Goal: Task Accomplishment & Management: Use online tool/utility

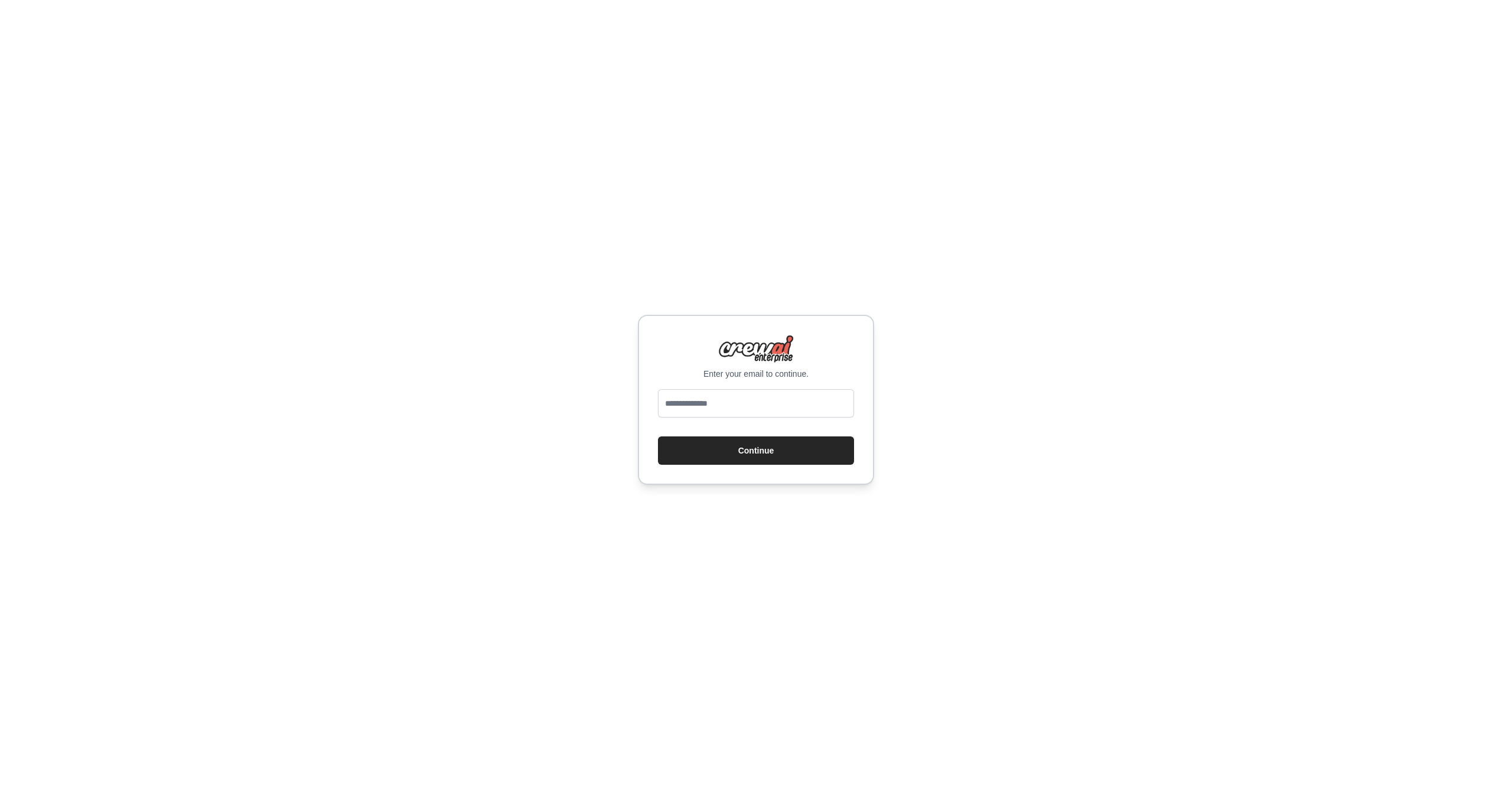
click at [719, 388] on div "Enter your email to continue. Continue" at bounding box center [756, 400] width 236 height 170
click at [720, 406] on input "email" at bounding box center [756, 403] width 196 height 29
type input "**********"
click at [741, 452] on button "Continue" at bounding box center [756, 451] width 196 height 29
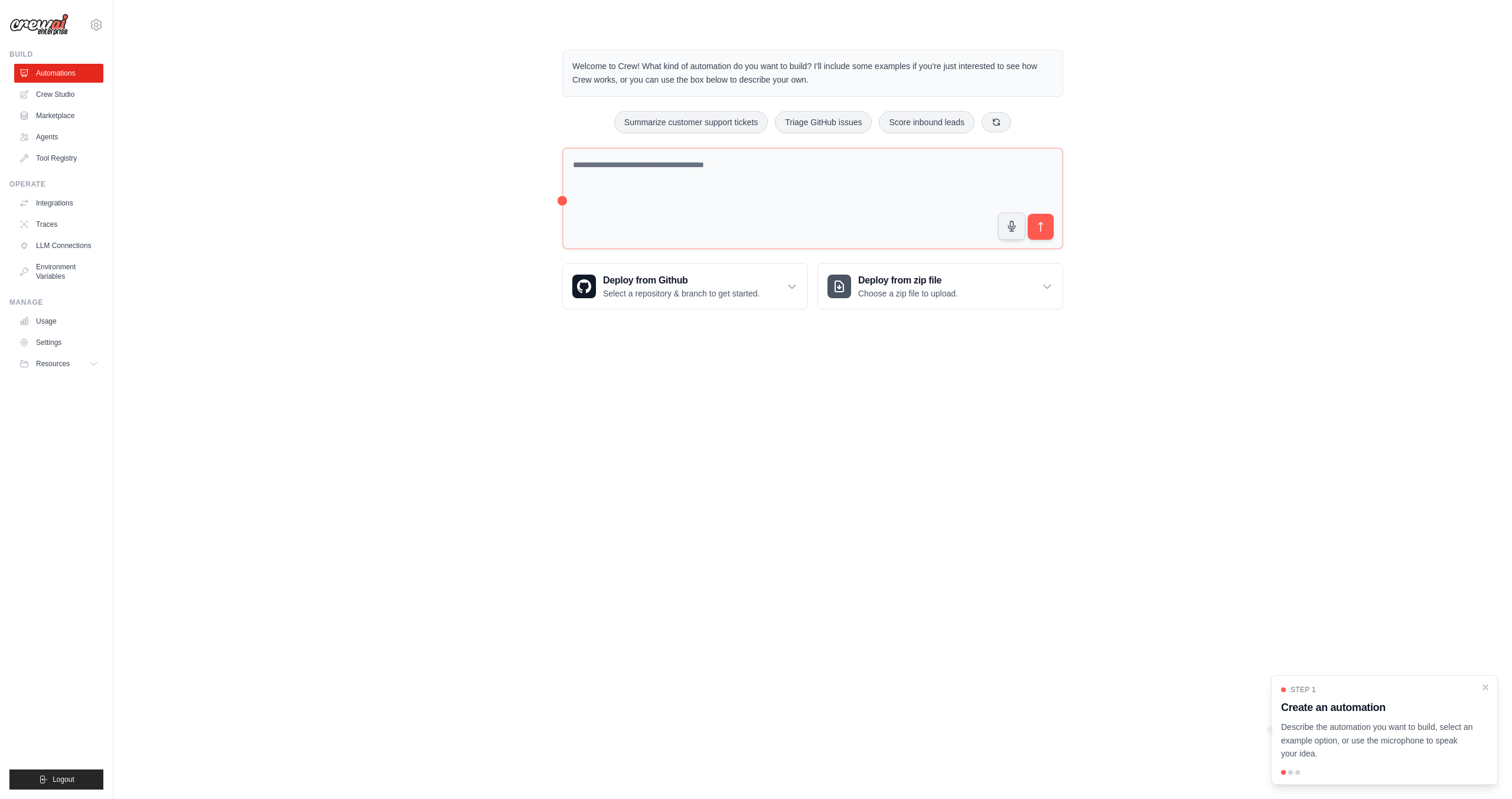
click at [320, 354] on body "[PERSON_NAME][EMAIL_ADDRESS][DOMAIN_NAME] Settings Build Automations Crew Studio" at bounding box center [756, 400] width 1512 height 799
click at [44, 92] on link "Crew Studio" at bounding box center [60, 94] width 89 height 19
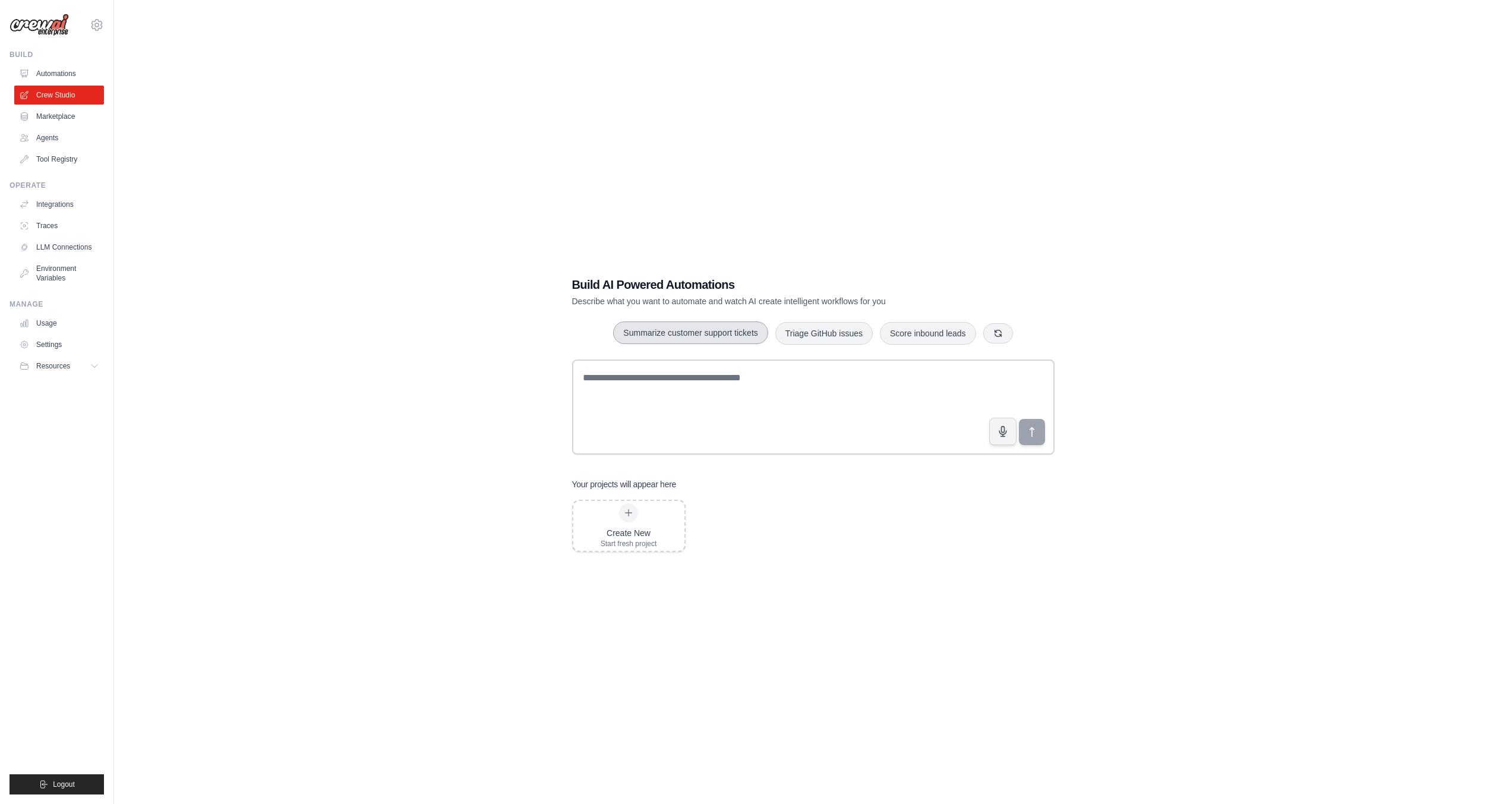
click at [663, 340] on button "Summarize customer support tickets" at bounding box center [691, 333] width 155 height 22
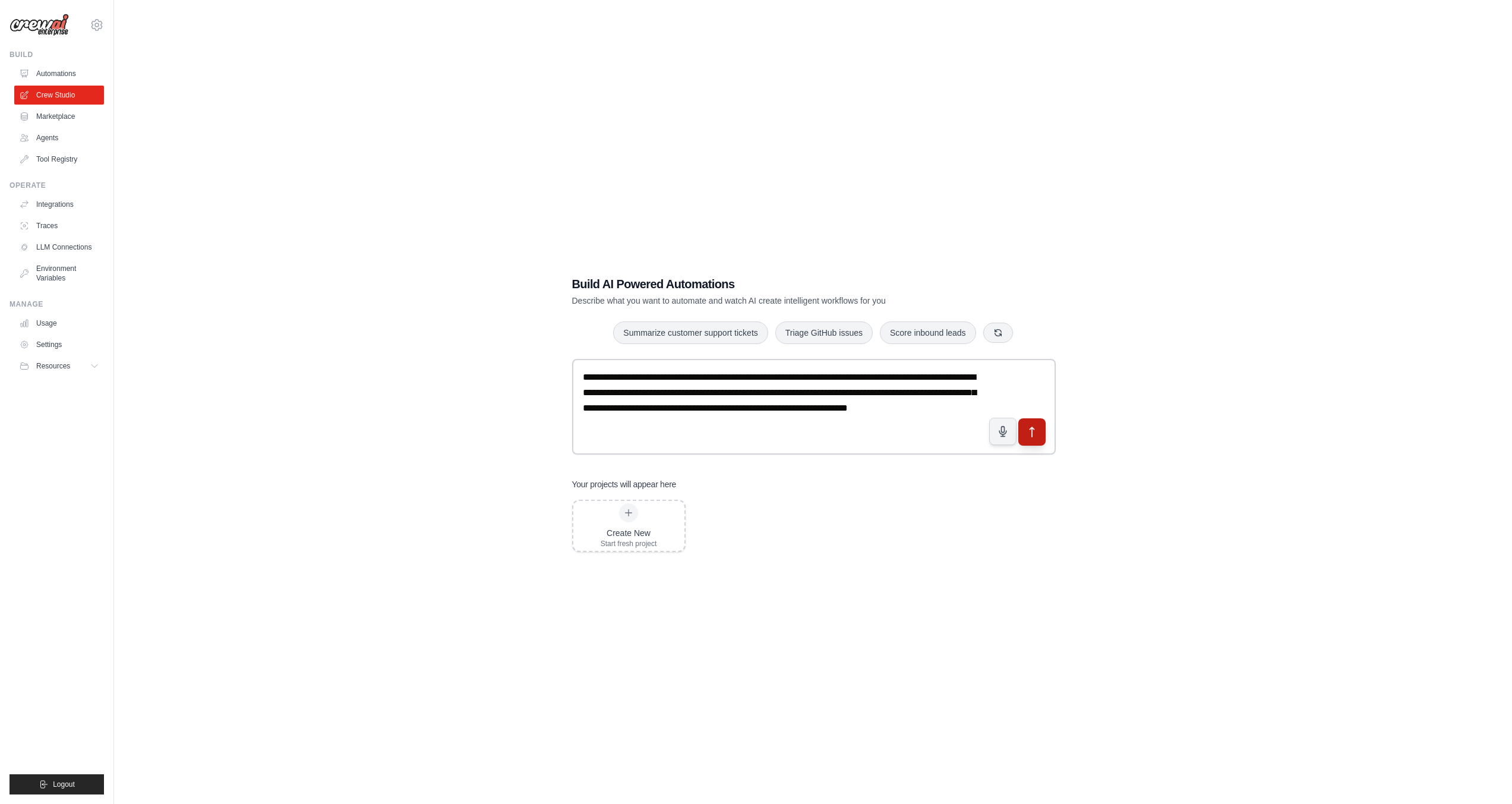
click at [1028, 433] on icon "submit" at bounding box center [1032, 432] width 12 height 12
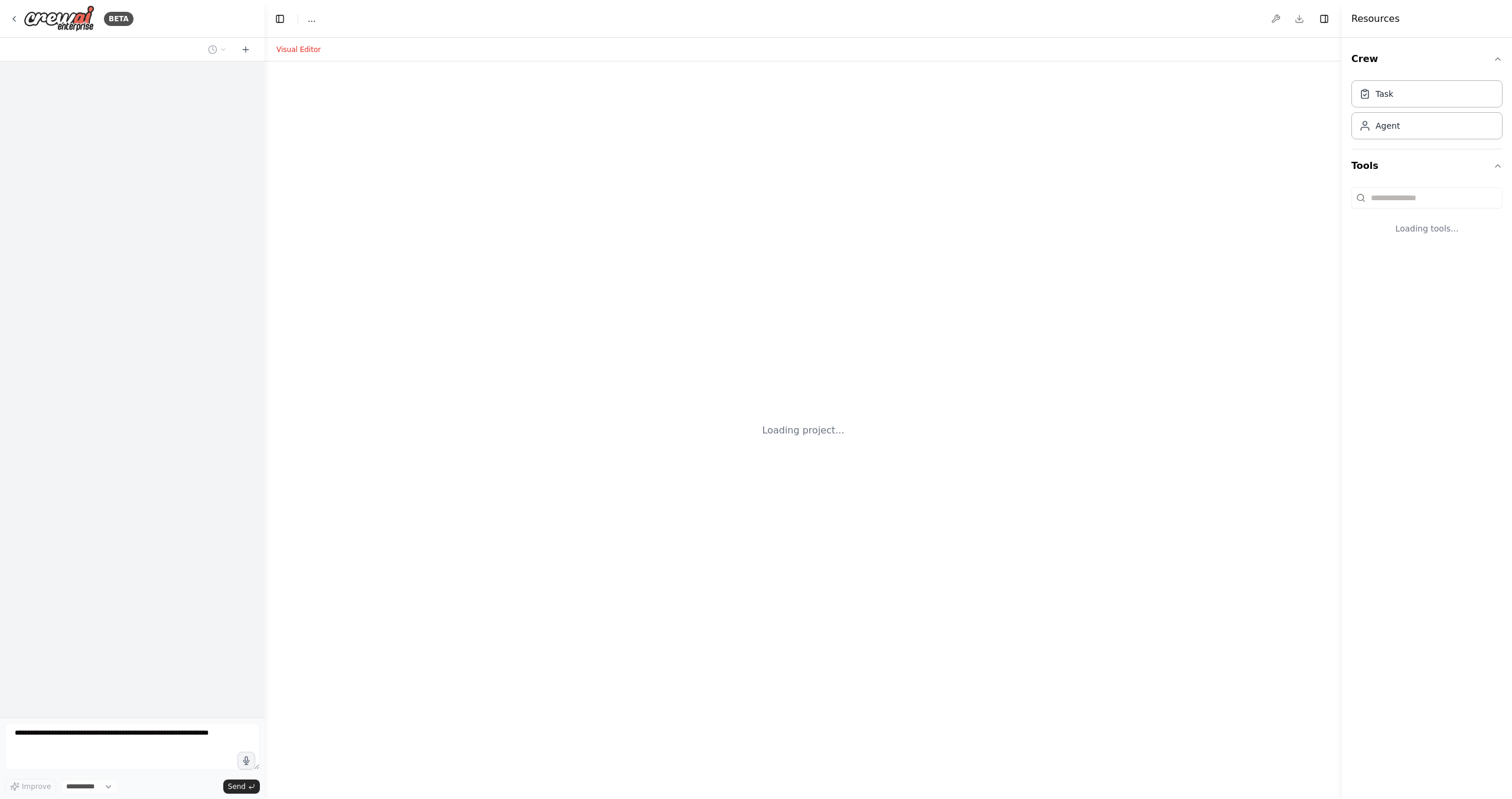
select select "****"
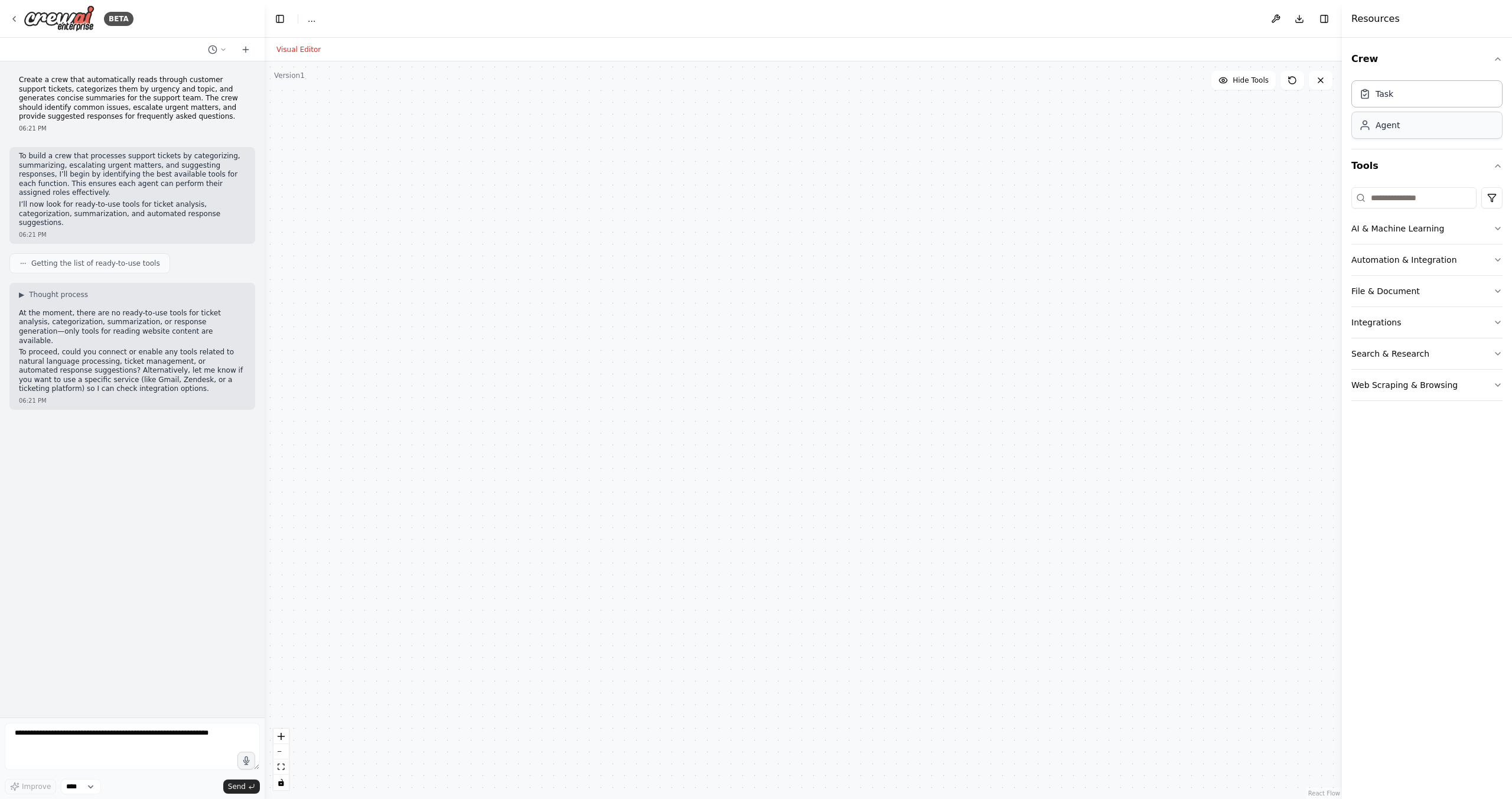
click at [1392, 136] on div "Agent" at bounding box center [1427, 125] width 151 height 27
click at [489, 224] on icon at bounding box center [493, 228] width 9 height 9
click at [542, 301] on label "Goal" at bounding box center [571, 304] width 215 height 9
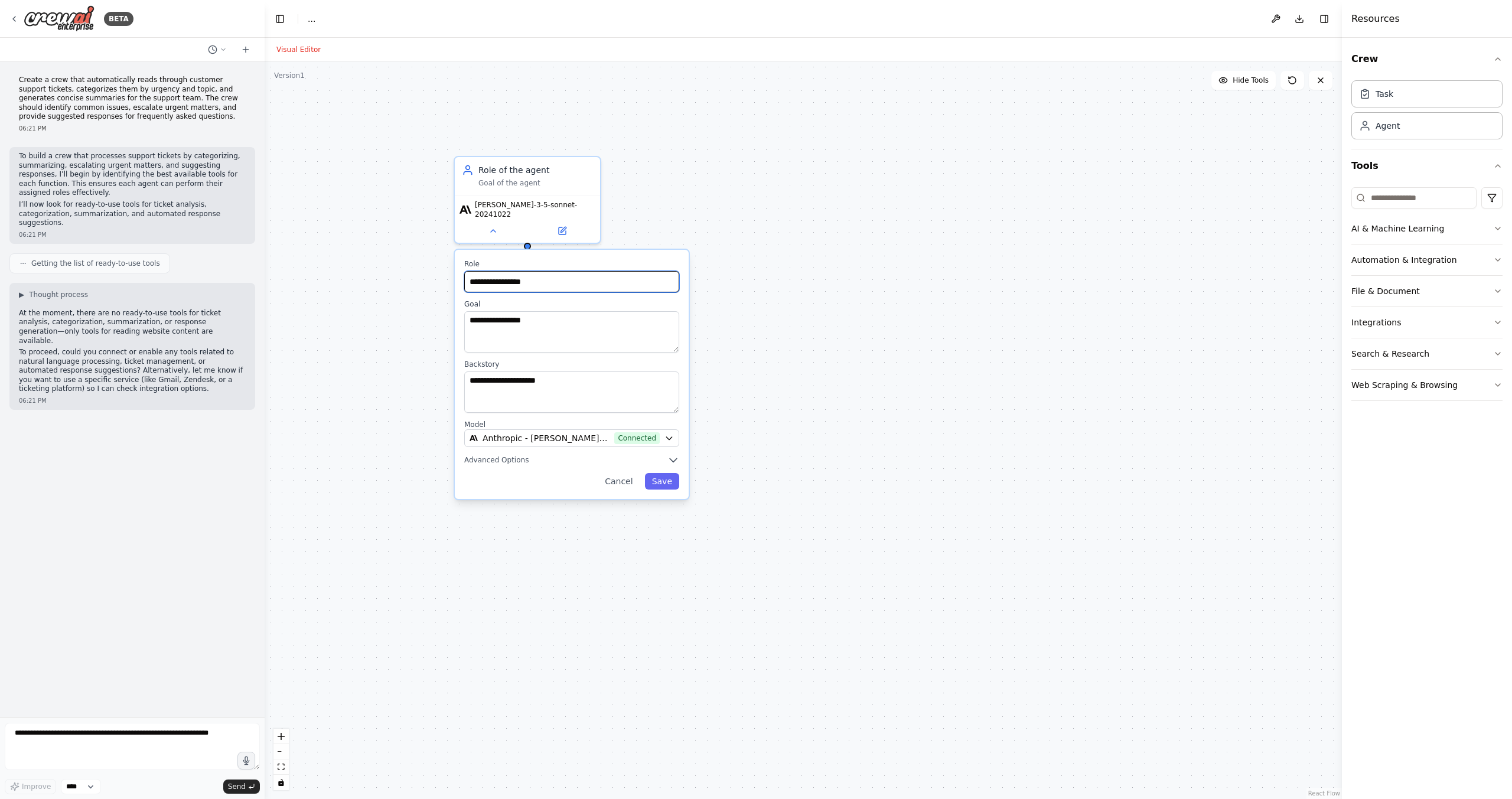
click at [539, 283] on input "**********" at bounding box center [571, 282] width 215 height 21
click at [538, 320] on textarea "**********" at bounding box center [571, 332] width 215 height 42
drag, startPoint x: 555, startPoint y: 316, endPoint x: 298, endPoint y: 294, distance: 257.9
click at [298, 294] on div "**********" at bounding box center [803, 430] width 1078 height 738
type textarea "**********"
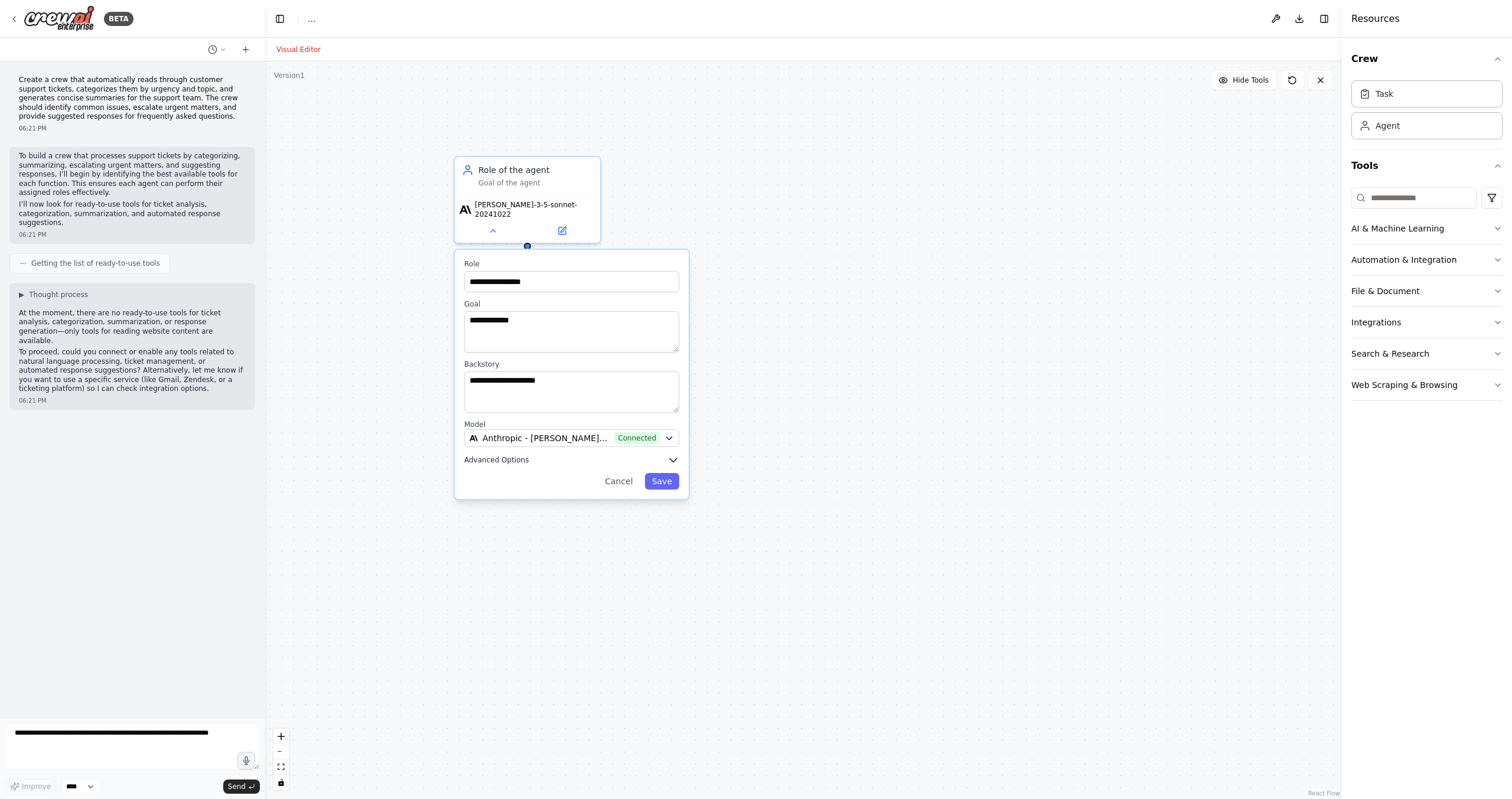
click at [673, 454] on icon "button" at bounding box center [673, 460] width 12 height 12
click at [664, 598] on button "Save" at bounding box center [662, 601] width 34 height 17
click at [1380, 281] on button "File & Document" at bounding box center [1427, 292] width 151 height 31
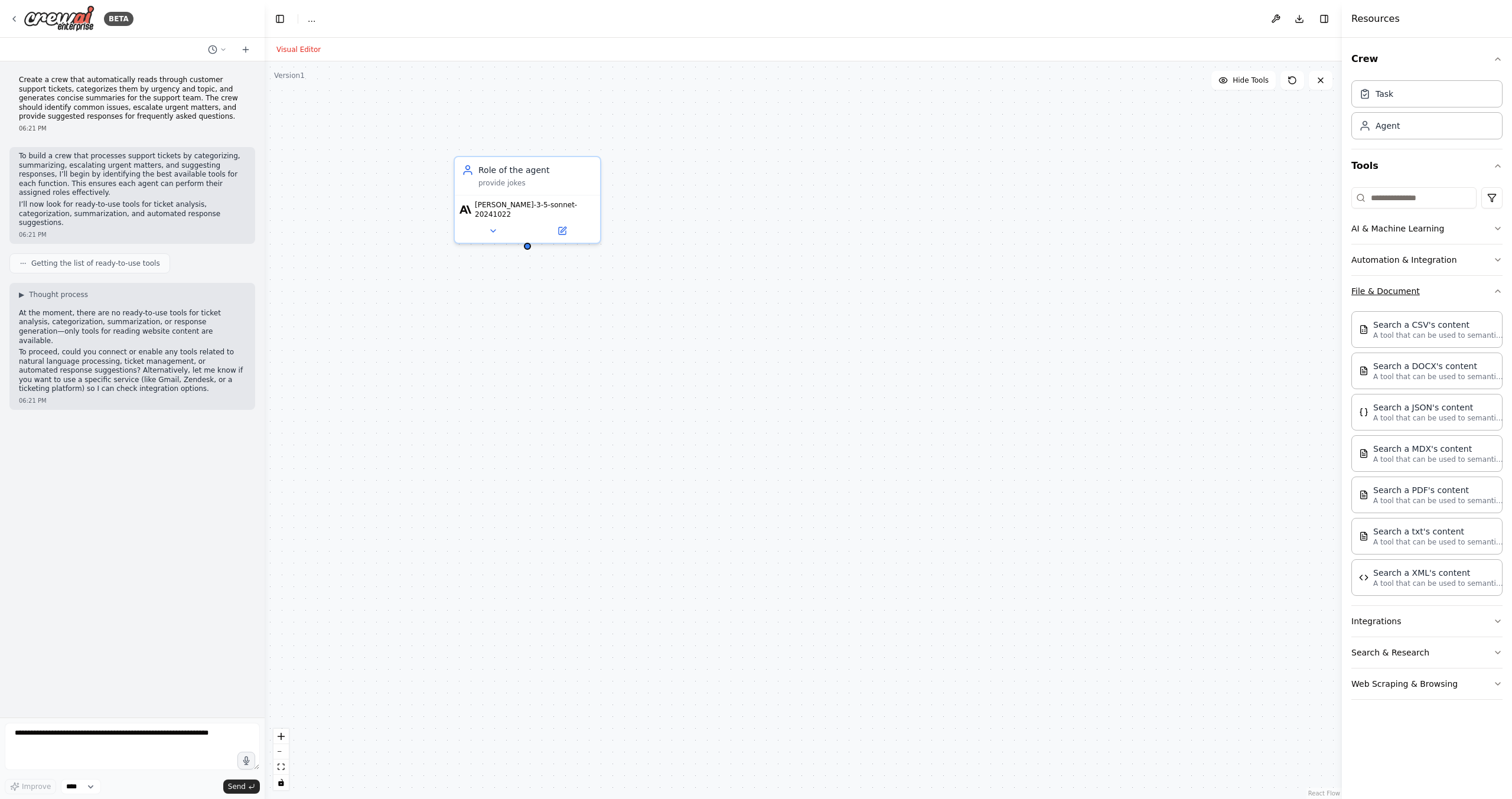
click at [1380, 281] on button "File & Document" at bounding box center [1427, 292] width 151 height 31
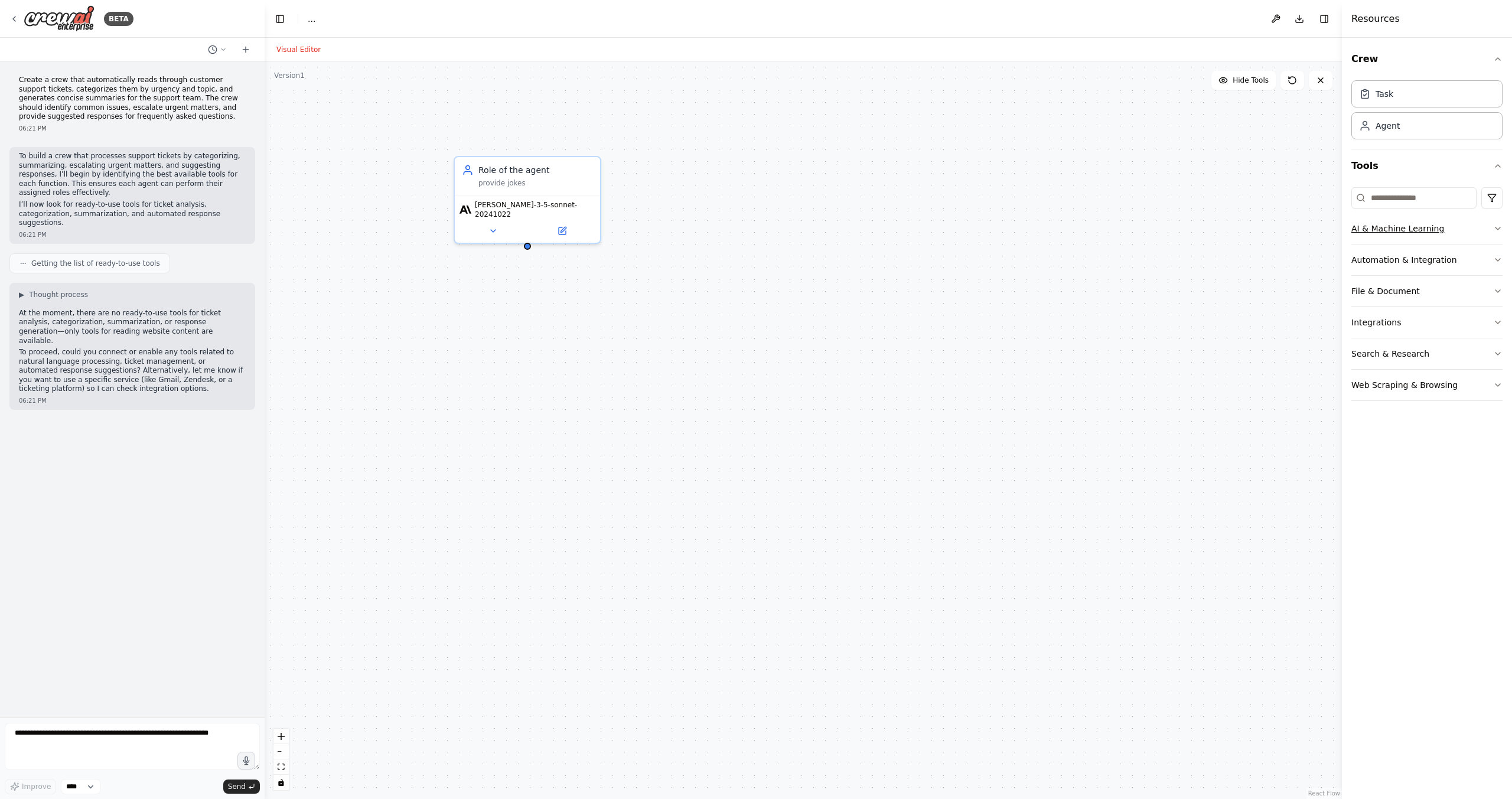
click at [1372, 216] on button "AI & Machine Learning" at bounding box center [1427, 229] width 151 height 31
click at [1380, 443] on button "Automation & Integration" at bounding box center [1427, 435] width 151 height 31
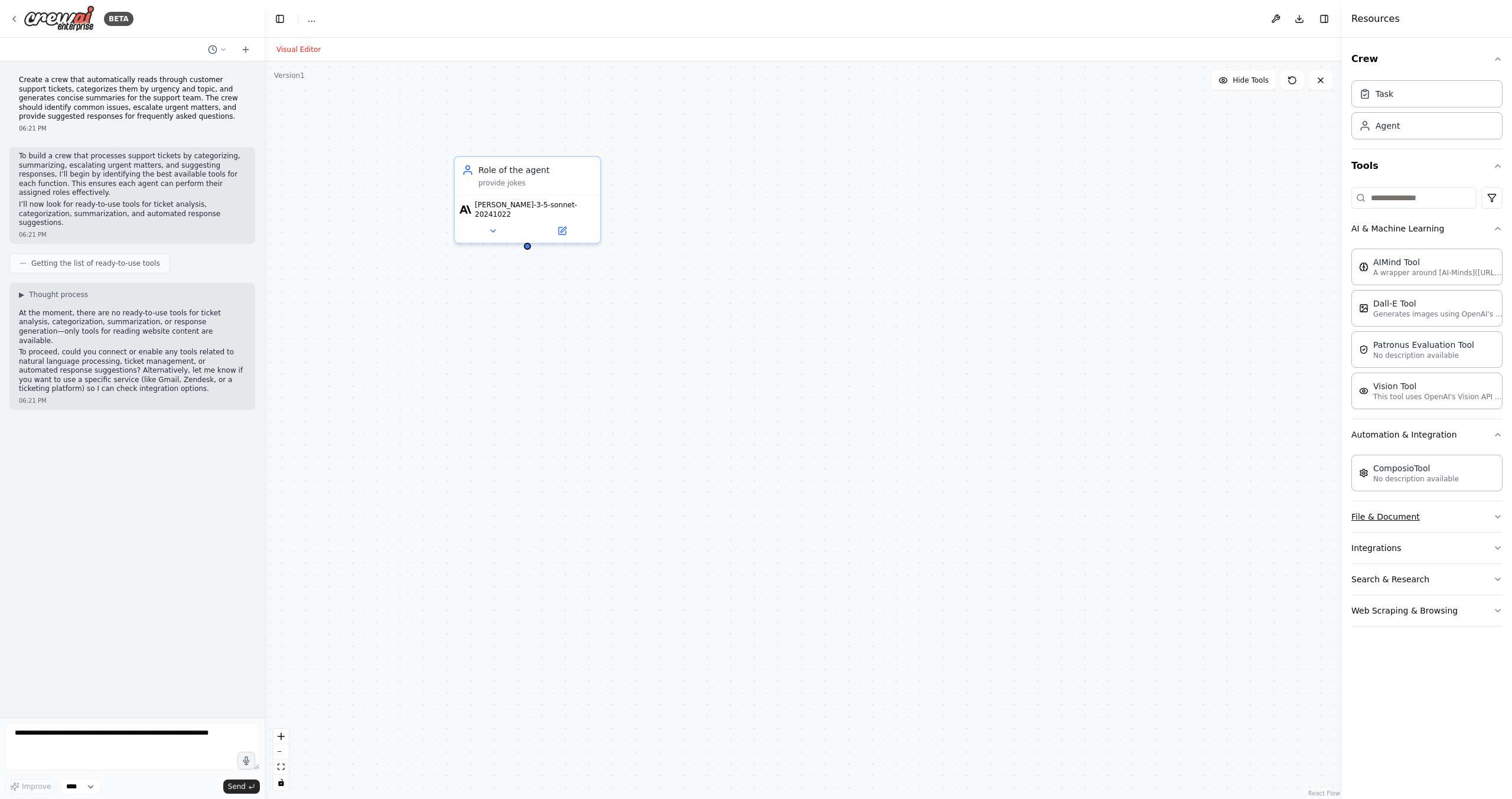
click at [1385, 512] on button "File & Document" at bounding box center [1427, 517] width 151 height 31
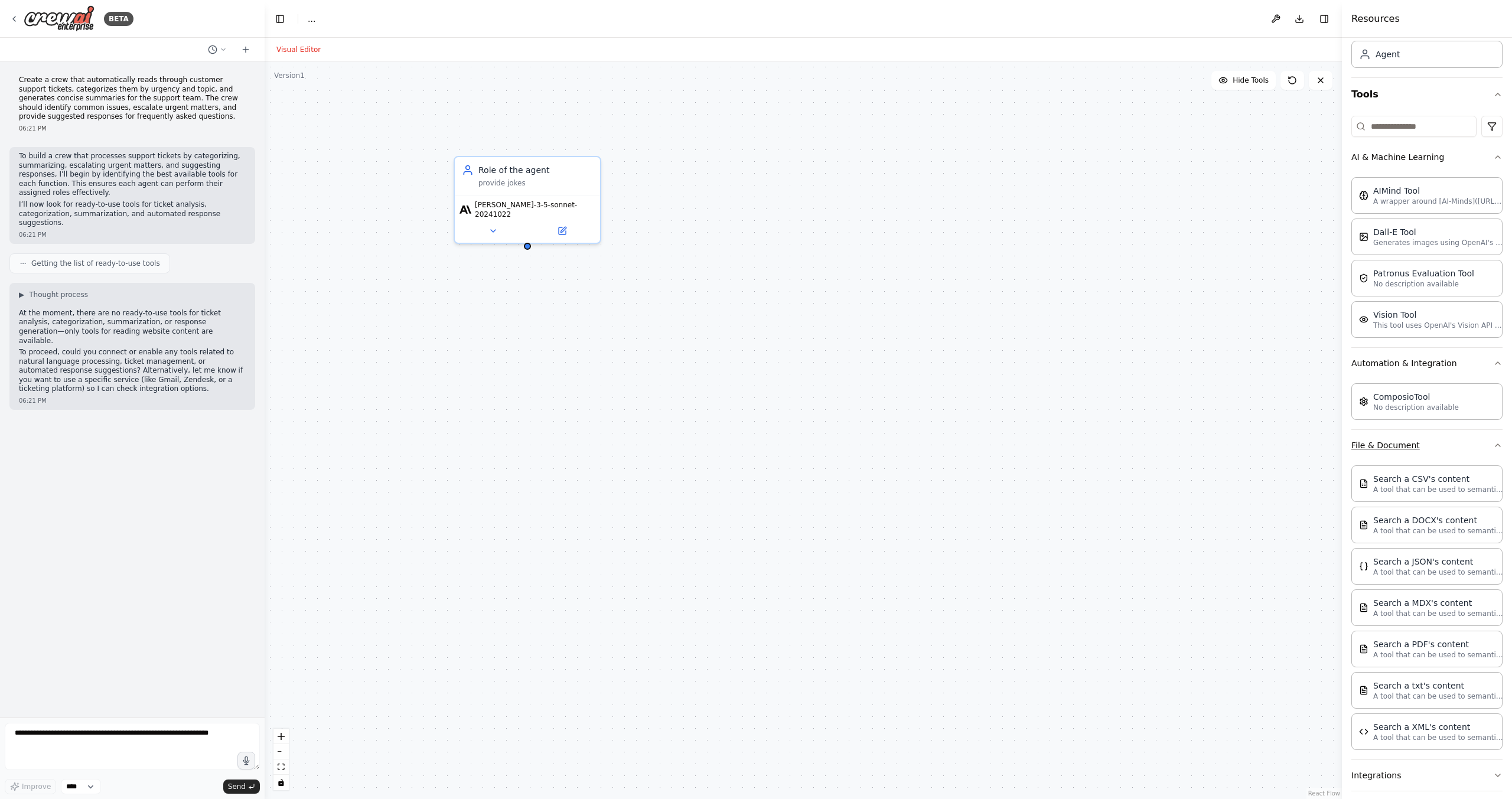
scroll to position [145, 0]
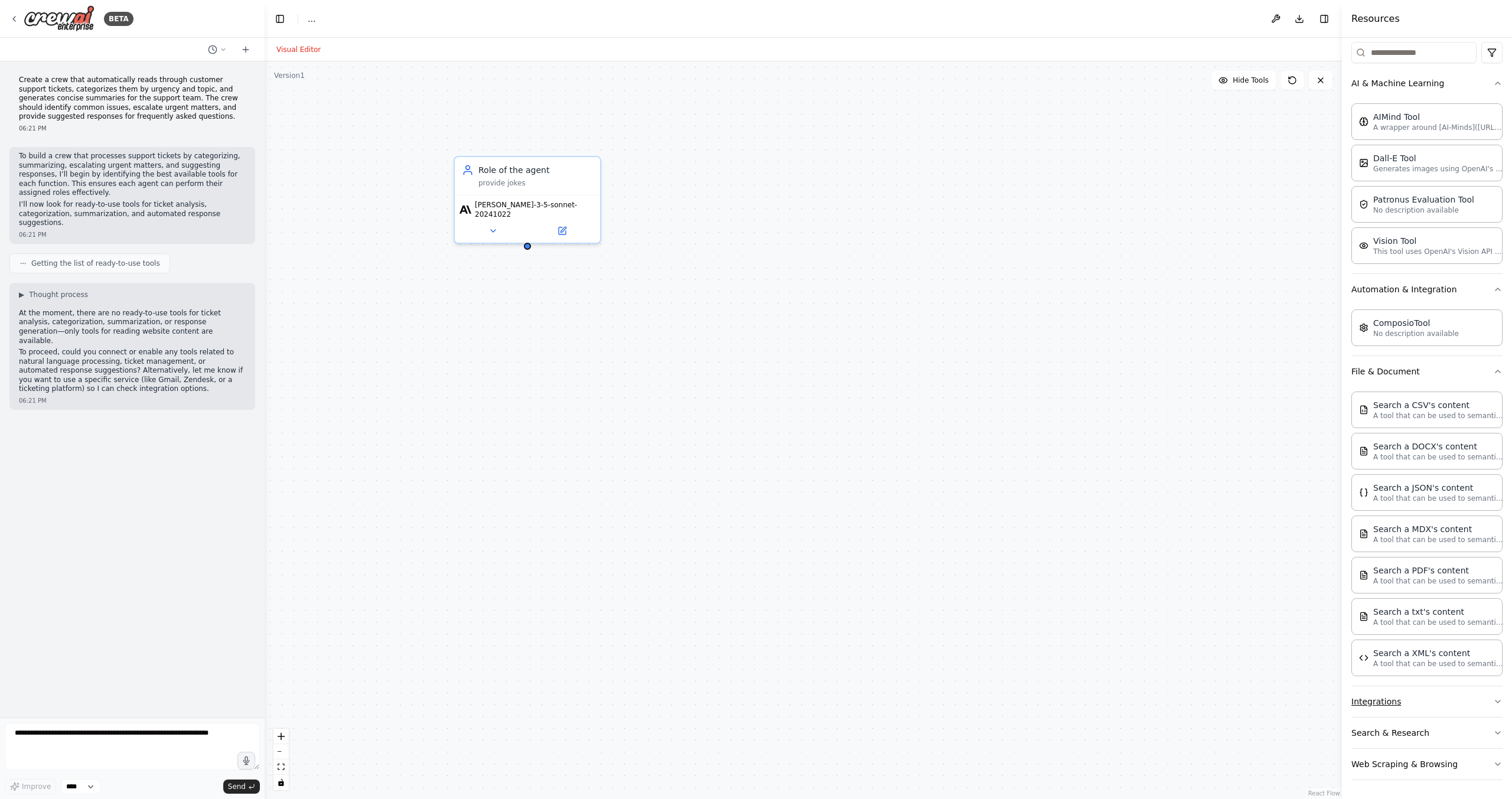
click at [1377, 694] on button "Integrations" at bounding box center [1427, 702] width 151 height 31
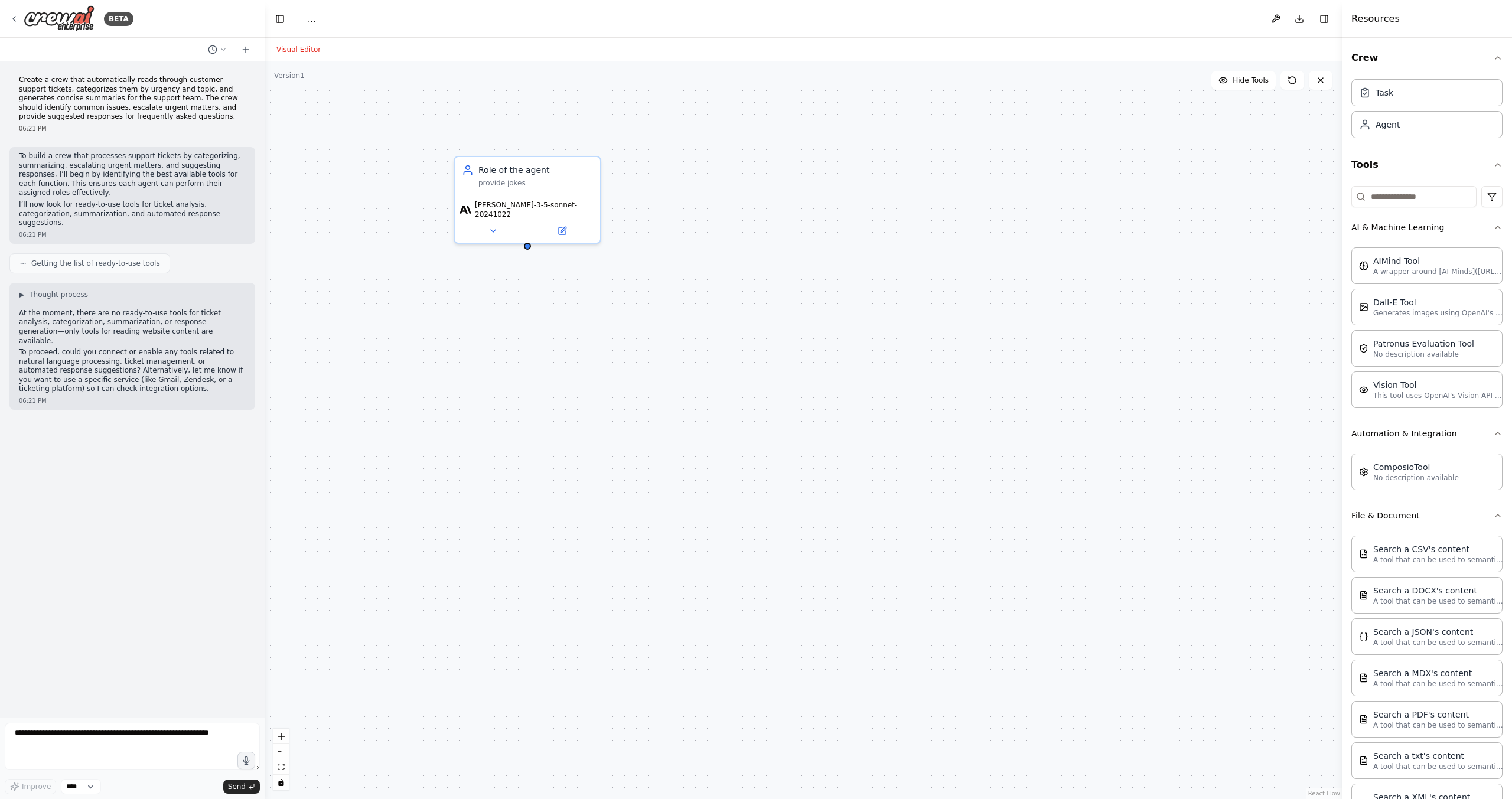
scroll to position [0, 0]
click at [944, 328] on div "Role of the agent provide jokes claude-3-5-sonnet-20241022" at bounding box center [803, 430] width 1078 height 738
click at [50, 296] on span "Thought process" at bounding box center [58, 294] width 59 height 9
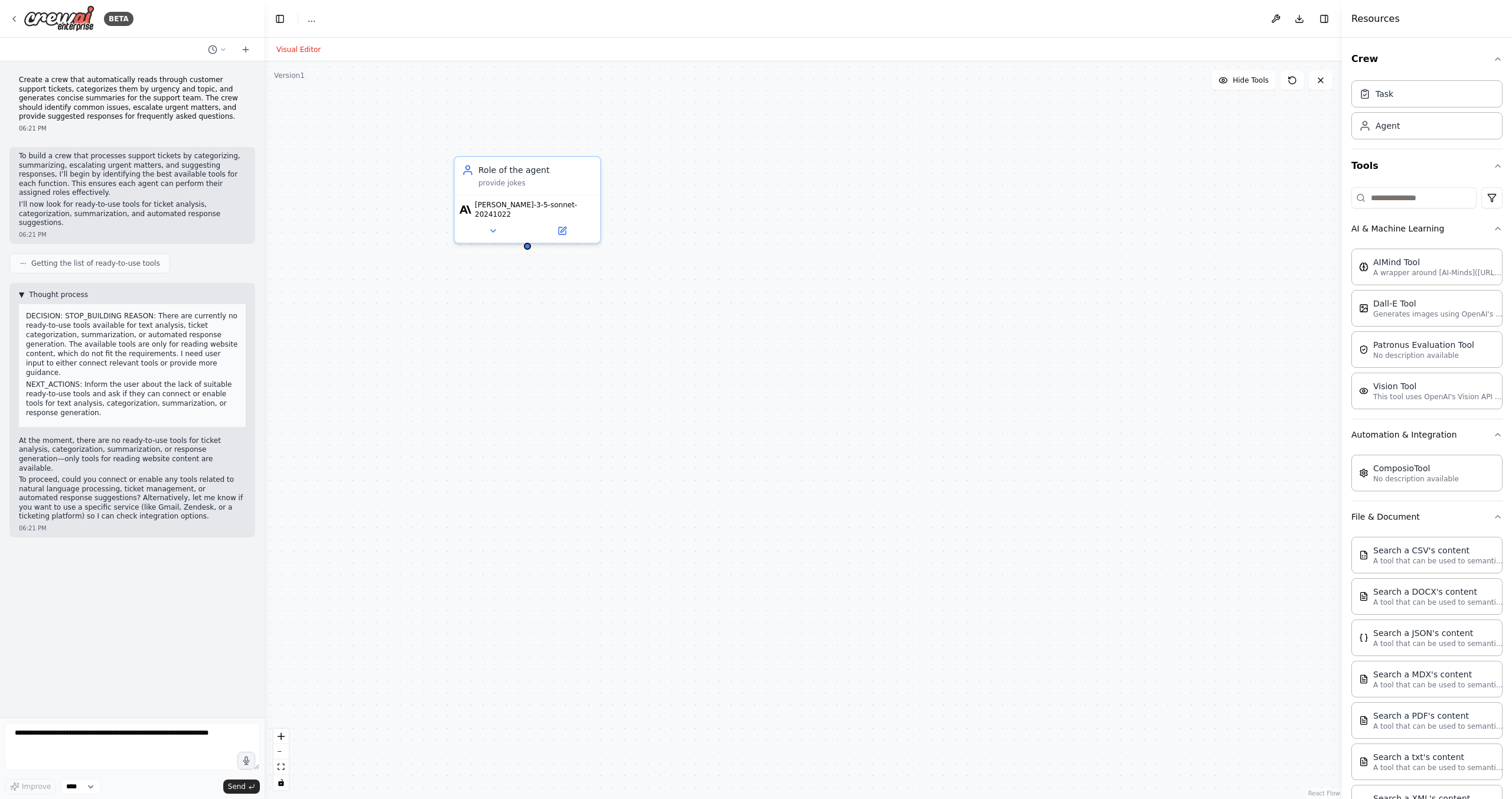
click at [50, 296] on span "Thought process" at bounding box center [58, 294] width 59 height 9
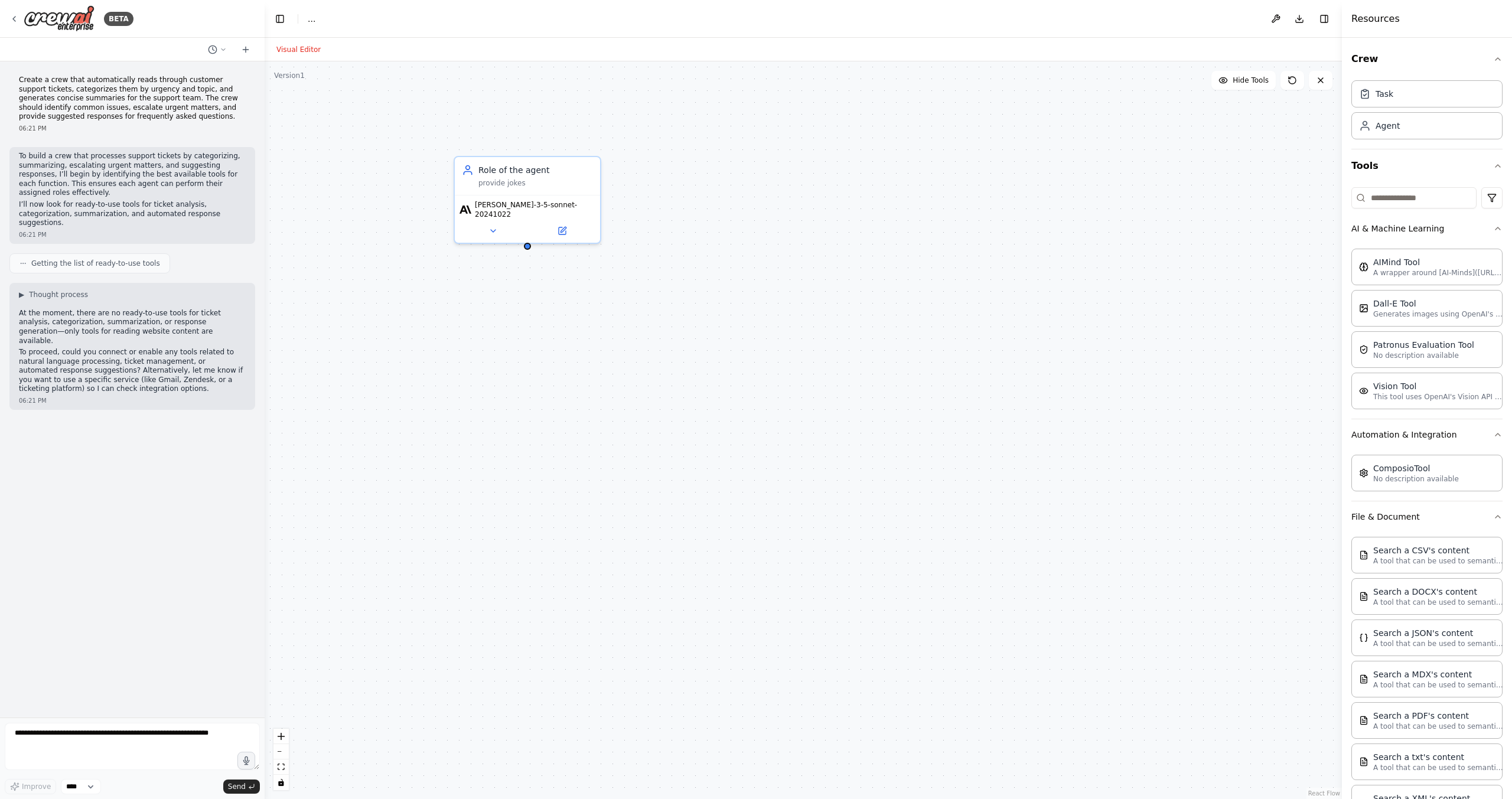
click at [313, 375] on div "Role of the agent provide jokes claude-3-5-sonnet-20241022" at bounding box center [803, 430] width 1078 height 738
click at [1405, 241] on button "AI & Machine Learning" at bounding box center [1427, 229] width 151 height 31
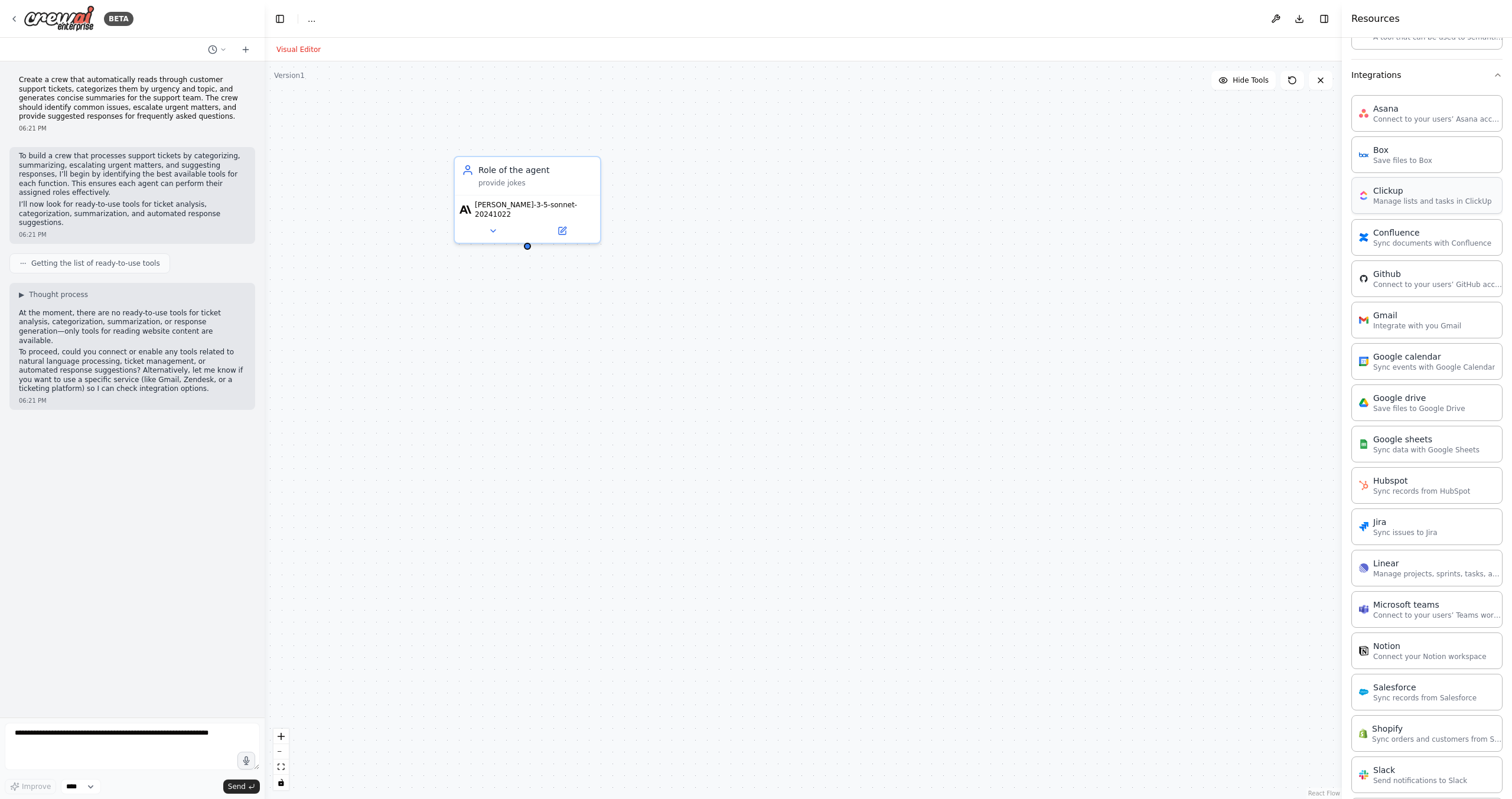
scroll to position [598, 0]
drag, startPoint x: 529, startPoint y: 240, endPoint x: 709, endPoint y: 475, distance: 296.0
click at [709, 475] on div "Role of the agent provide jokes claude-3-5-sonnet-20241022 Jira 0 of 12 Sync is…" at bounding box center [803, 430] width 1078 height 738
click at [714, 501] on div "Sync issues to Jira" at bounding box center [712, 499] width 117 height 9
click at [777, 482] on div at bounding box center [775, 476] width 14 height 14
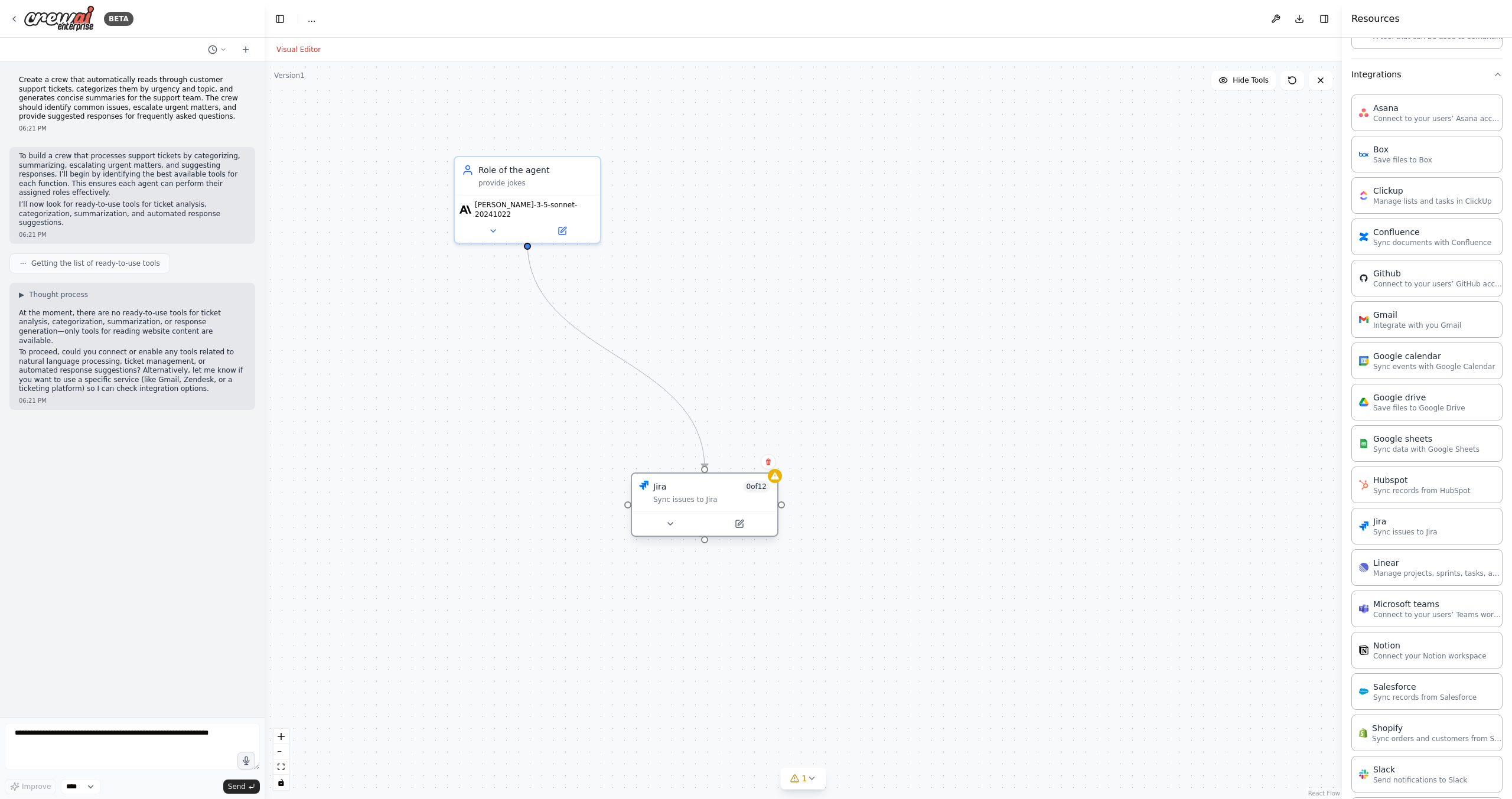
click at [691, 509] on div "Jira 0 of 12 Sync issues to Jira" at bounding box center [705, 493] width 145 height 38
click at [676, 532] on div at bounding box center [705, 524] width 145 height 24
click at [676, 524] on button at bounding box center [670, 524] width 67 height 14
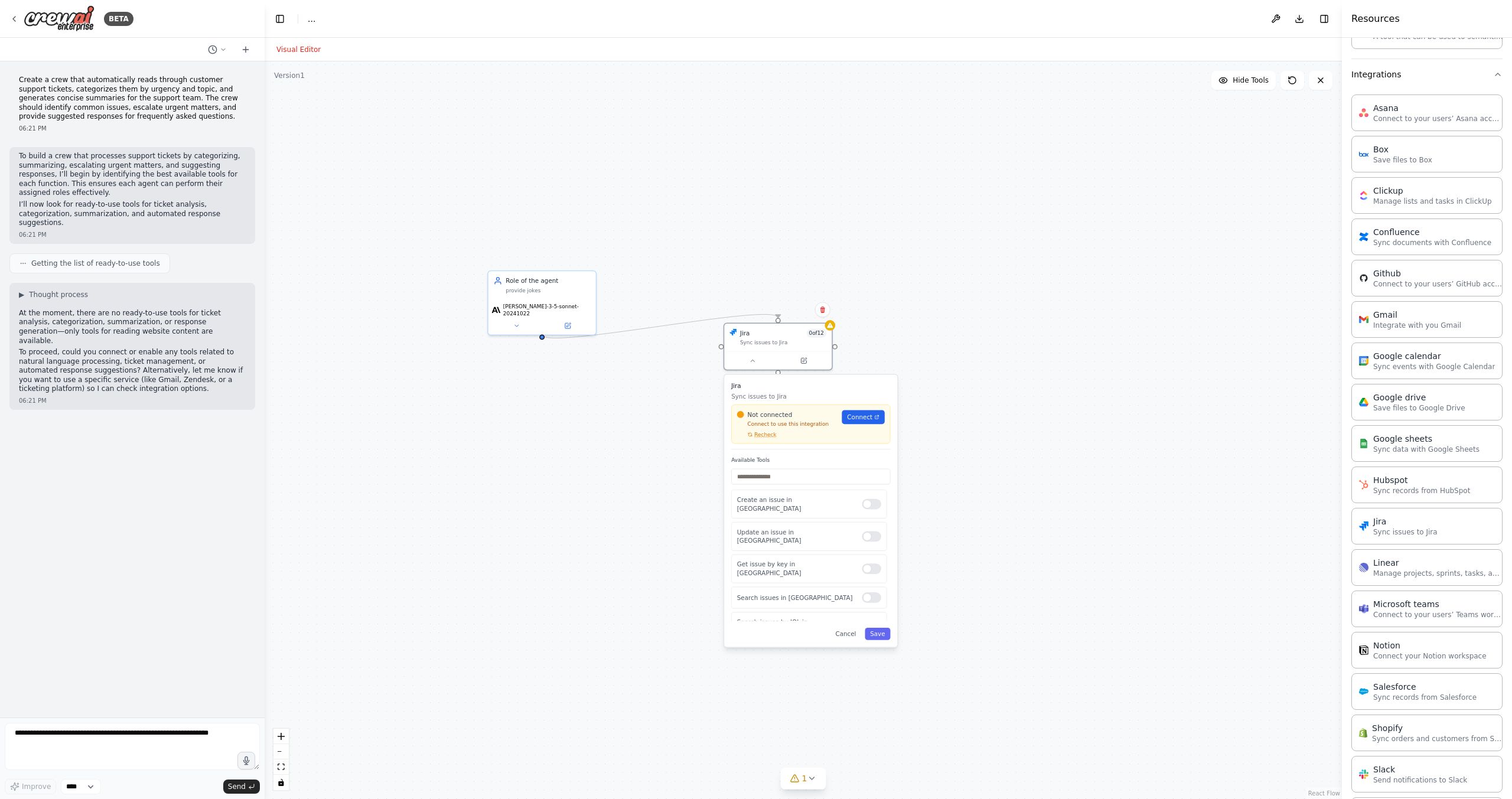
drag, startPoint x: 742, startPoint y: 576, endPoint x: 844, endPoint y: 395, distance: 207.8
click at [844, 395] on p "Sync issues to Jira" at bounding box center [811, 396] width 159 height 9
click at [513, 589] on div ".deletable-edge-delete-btn { width: 20px; height: 20px; border: 0px solid #ffff…" at bounding box center [803, 430] width 1078 height 738
